Goal: Task Accomplishment & Management: Manage account settings

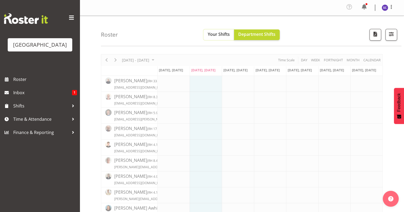
click at [216, 34] on span "Your Shifts" at bounding box center [219, 34] width 22 height 6
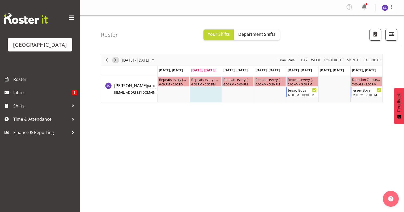
click at [113, 58] on span "Next" at bounding box center [115, 60] width 6 height 7
click at [114, 59] on span "Next" at bounding box center [115, 60] width 6 height 7
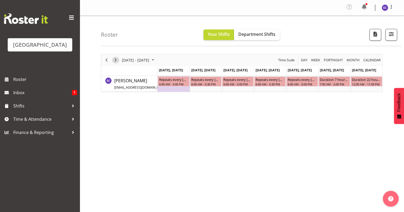
click at [114, 59] on span "Next" at bounding box center [115, 60] width 6 height 7
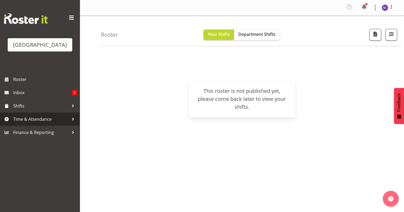
click at [39, 123] on span "Time & Attendance" at bounding box center [41, 119] width 56 height 8
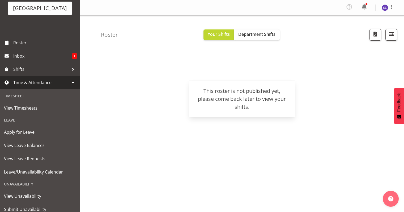
scroll to position [63, 0]
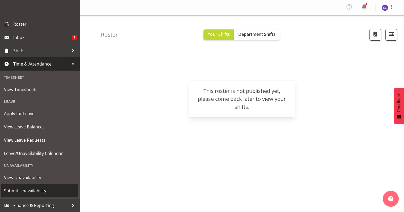
click at [37, 187] on link "Submit Unavailability" at bounding box center [39, 190] width 77 height 13
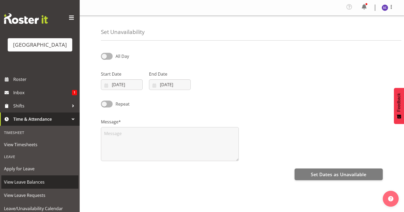
select select "8"
select select "2025"
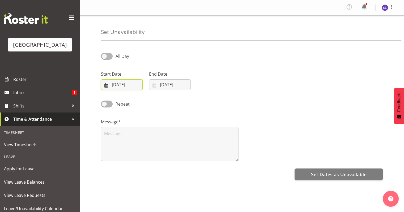
click at [120, 84] on input "09/09/2025" at bounding box center [122, 84] width 42 height 11
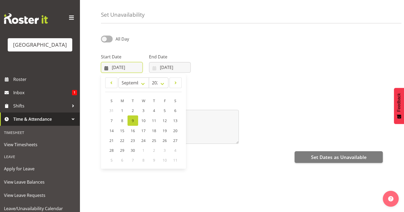
scroll to position [27, 0]
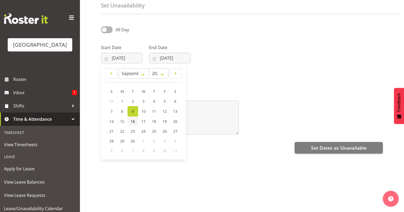
click at [134, 124] on span "16" at bounding box center [133, 121] width 4 height 5
type input "16/09/2025"
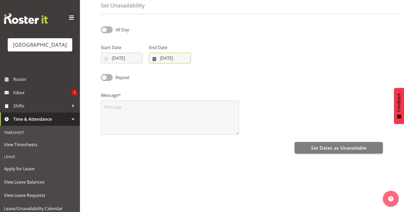
click at [162, 56] on input "09/09/2025" at bounding box center [170, 58] width 42 height 11
click at [183, 122] on span "16" at bounding box center [181, 121] width 4 height 5
type input "16/09/2025"
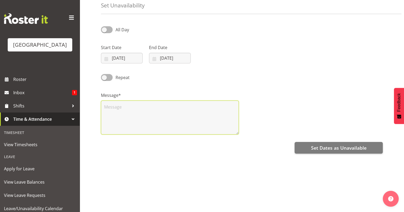
click at [126, 107] on textarea at bounding box center [170, 118] width 138 height 34
type textarea "Day job- evening event"
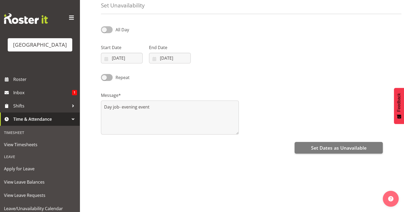
click at [110, 30] on span at bounding box center [107, 29] width 12 height 7
click at [104, 30] on input "All Day" at bounding box center [102, 29] width 3 height 3
checkbox input "true"
select select "12"
select select "21"
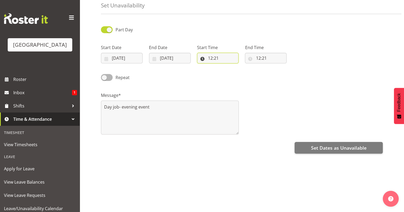
click at [210, 59] on input "12:21" at bounding box center [218, 58] width 42 height 11
click at [231, 71] on select "00 01 02 03 04 05 06 07 08 09 10 11 12 13 14 15 16 17 18 19 20 21 22 23" at bounding box center [233, 72] width 12 height 11
select select "16"
click at [227, 67] on select "00 01 02 03 04 05 06 07 08 09 10 11 12 13 14 15 16 17 18 19 20 21 22 23" at bounding box center [233, 72] width 12 height 11
type input "16:21"
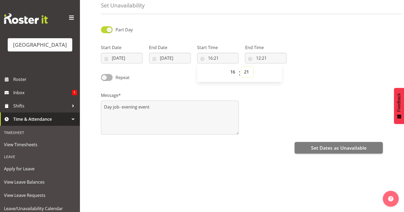
click at [246, 73] on select "00 01 02 03 04 05 06 07 08 09 10 11 12 13 14 15 16 17 18 19 20 21 22 23 24 25 2…" at bounding box center [247, 72] width 12 height 11
select select "30"
click at [241, 67] on select "00 01 02 03 04 05 06 07 08 09 10 11 12 13 14 15 16 17 18 19 20 21 22 23 24 25 2…" at bounding box center [247, 72] width 12 height 11
type input "16:30"
click at [258, 58] on input "12:21" at bounding box center [266, 58] width 42 height 11
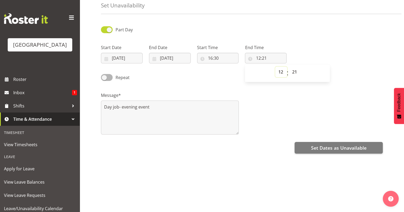
click at [281, 71] on select "00 01 02 03 04 05 06 07 08 09 10 11 12 13 14 15 16 17 18 19 20 21 22 23" at bounding box center [281, 72] width 12 height 11
select select "22"
click at [275, 67] on select "00 01 02 03 04 05 06 07 08 09 10 11 12 13 14 15 16 17 18 19 20 21 22 23" at bounding box center [281, 72] width 12 height 11
type input "22:21"
click at [294, 74] on select "00 01 02 03 04 05 06 07 08 09 10 11 12 13 14 15 16 17 18 19 20 21 22 23 24 25 2…" at bounding box center [295, 72] width 12 height 11
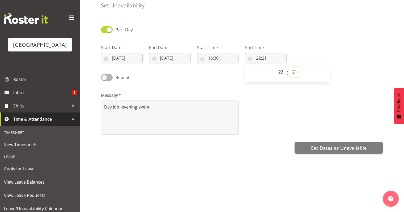
select select "0"
click at [289, 67] on select "00 01 02 03 04 05 06 07 08 09 10 11 12 13 14 15 16 17 18 19 20 21 22 23 24 25 2…" at bounding box center [295, 72] width 12 height 11
type input "22:00"
click at [125, 58] on input "16/09/2025" at bounding box center [122, 58] width 42 height 11
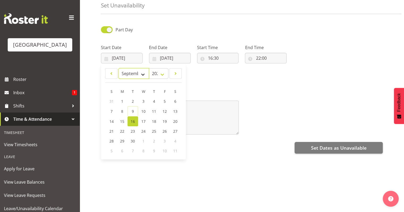
click at [142, 73] on select "January February March April May June July August September October November De…" at bounding box center [133, 73] width 31 height 11
select select "9"
click at [118, 68] on select "January February March April May June July August September October November De…" at bounding box center [133, 73] width 31 height 11
click at [168, 58] on input "16/09/2025" at bounding box center [170, 58] width 42 height 11
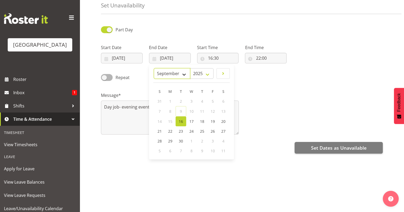
click at [184, 74] on select "January February March April May June July August September October November De…" at bounding box center [172, 73] width 36 height 11
select select "9"
click at [166, 68] on select "January February March April May June July August September October November De…" at bounding box center [172, 73] width 36 height 11
click at [203, 121] on span "16" at bounding box center [202, 120] width 4 height 5
type input "16/10/2025"
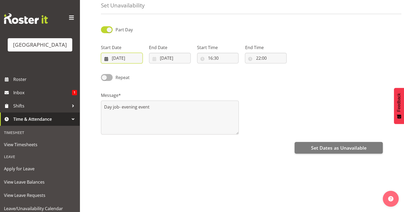
click at [127, 53] on input "16/09/2025" at bounding box center [122, 58] width 42 height 11
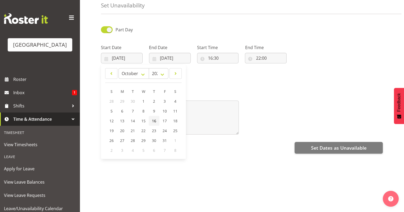
click at [154, 119] on span "16" at bounding box center [154, 120] width 4 height 5
type input "16/10/2025"
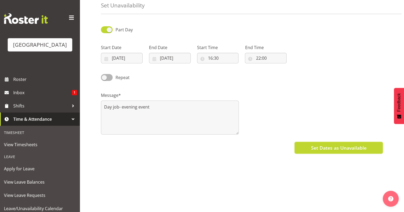
click at [335, 145] on span "Set Dates as Unavailable" at bounding box center [338, 147] width 55 height 7
